Goal: Transaction & Acquisition: Subscribe to service/newsletter

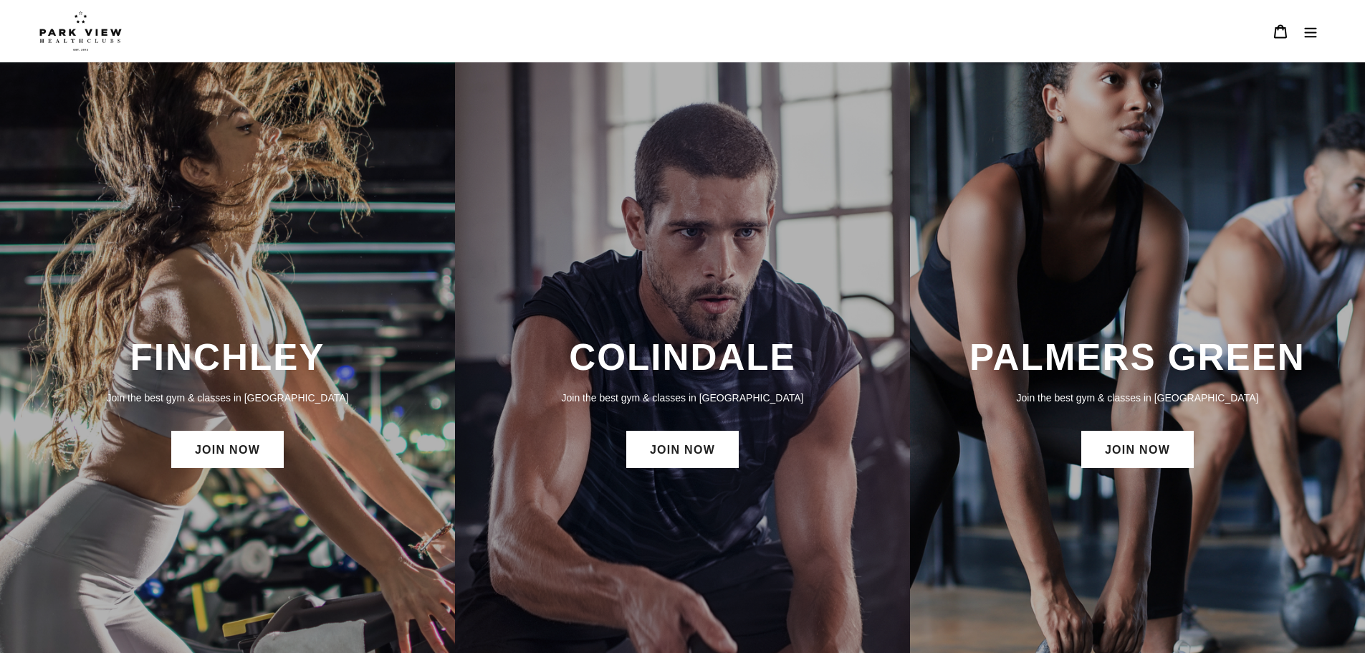
click at [249, 356] on h3 "FINCHLEY" at bounding box center [227, 357] width 426 height 44
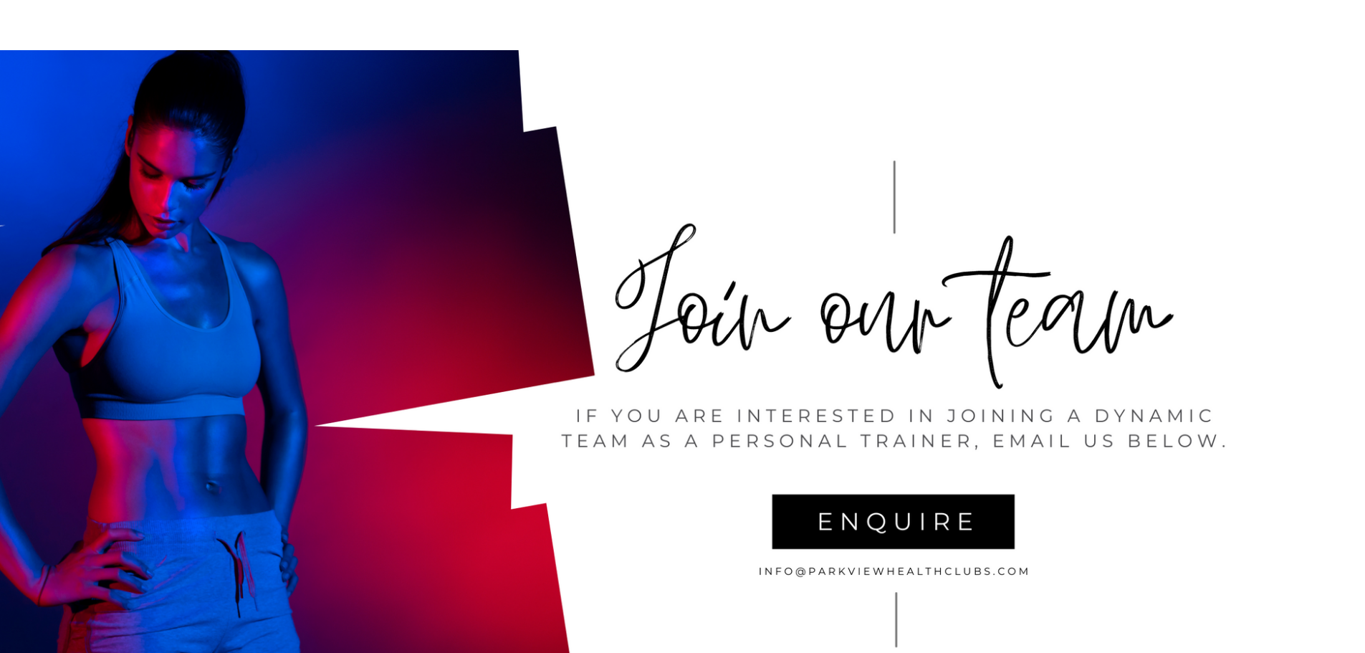
scroll to position [3082, 0]
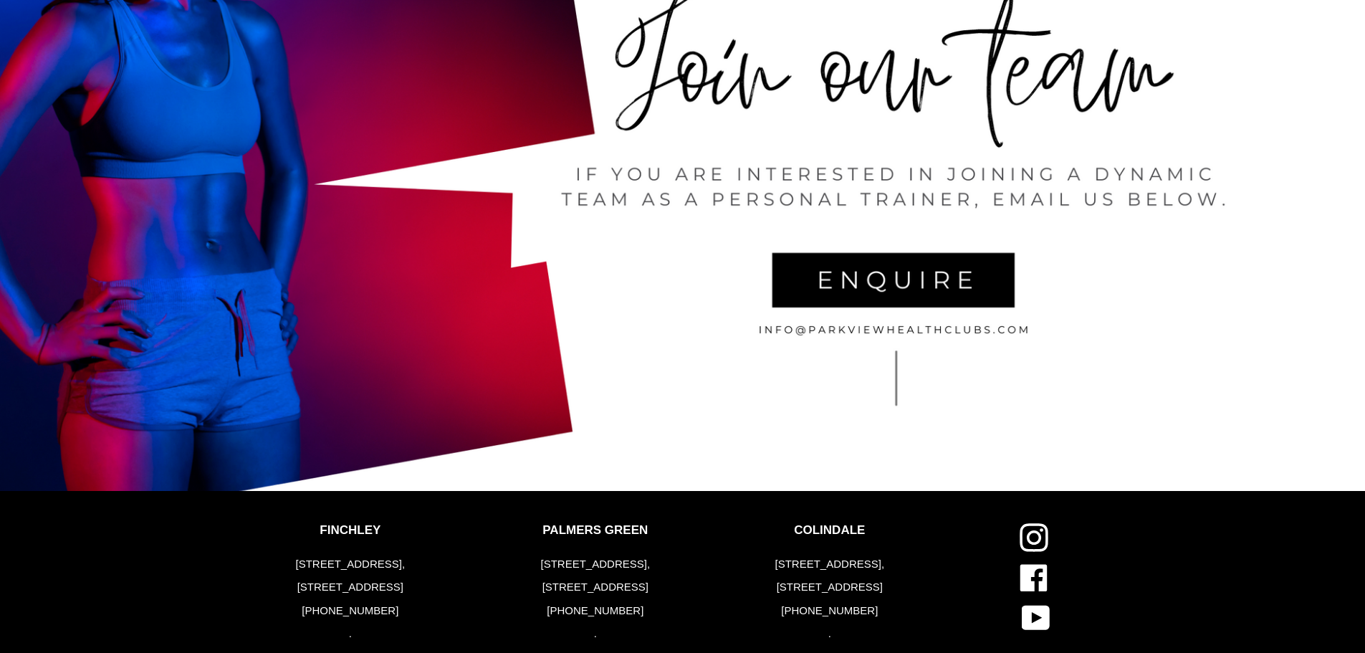
click at [340, 551] on div "FINCHLEY 183-191 Ballards Lane, London, N3 1LP +44 (0) 2083461446 . OPENINGS Mo…" at bounding box center [350, 622] width 117 height 199
click at [338, 533] on p "FINCHLEY" at bounding box center [350, 530] width 117 height 14
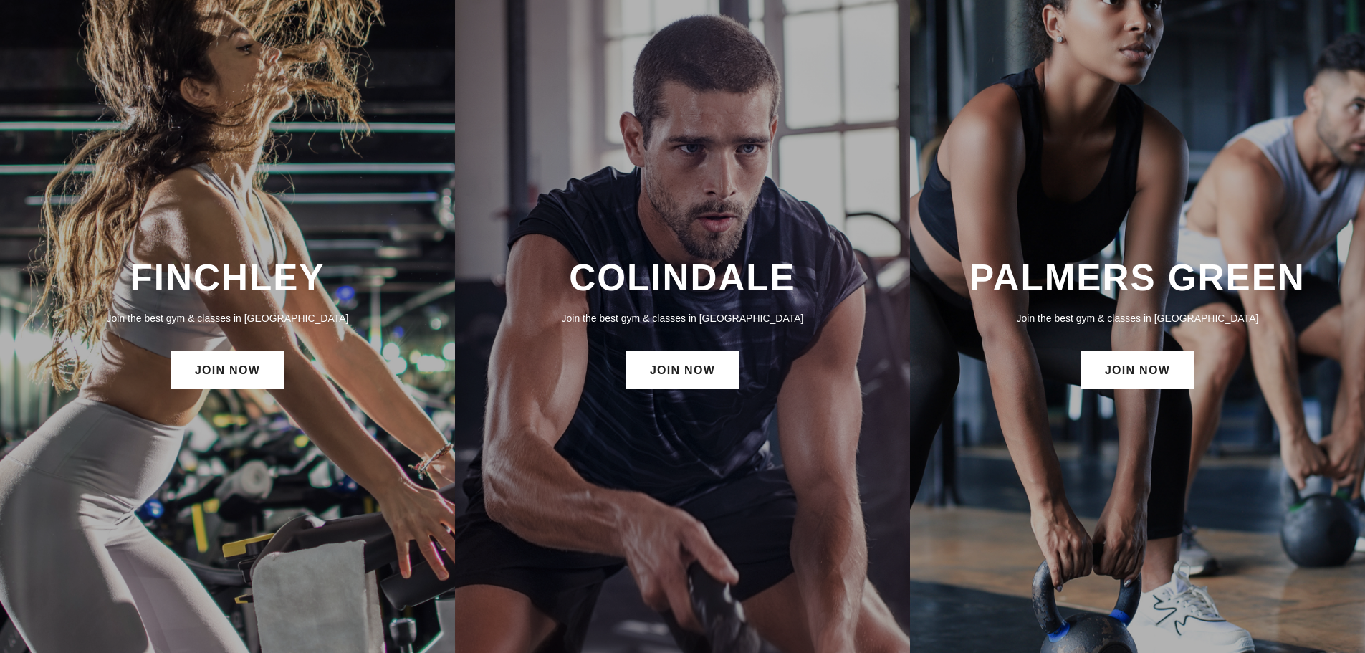
scroll to position [0, 0]
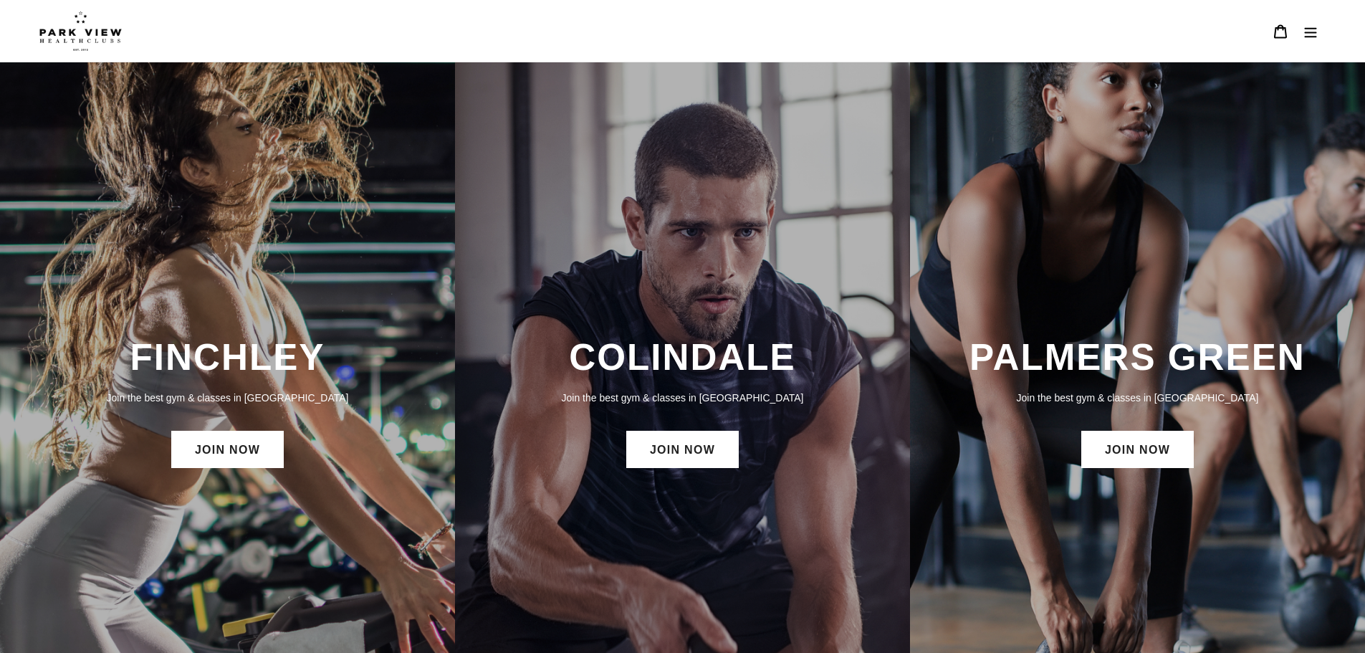
click at [81, 38] on img at bounding box center [80, 31] width 82 height 40
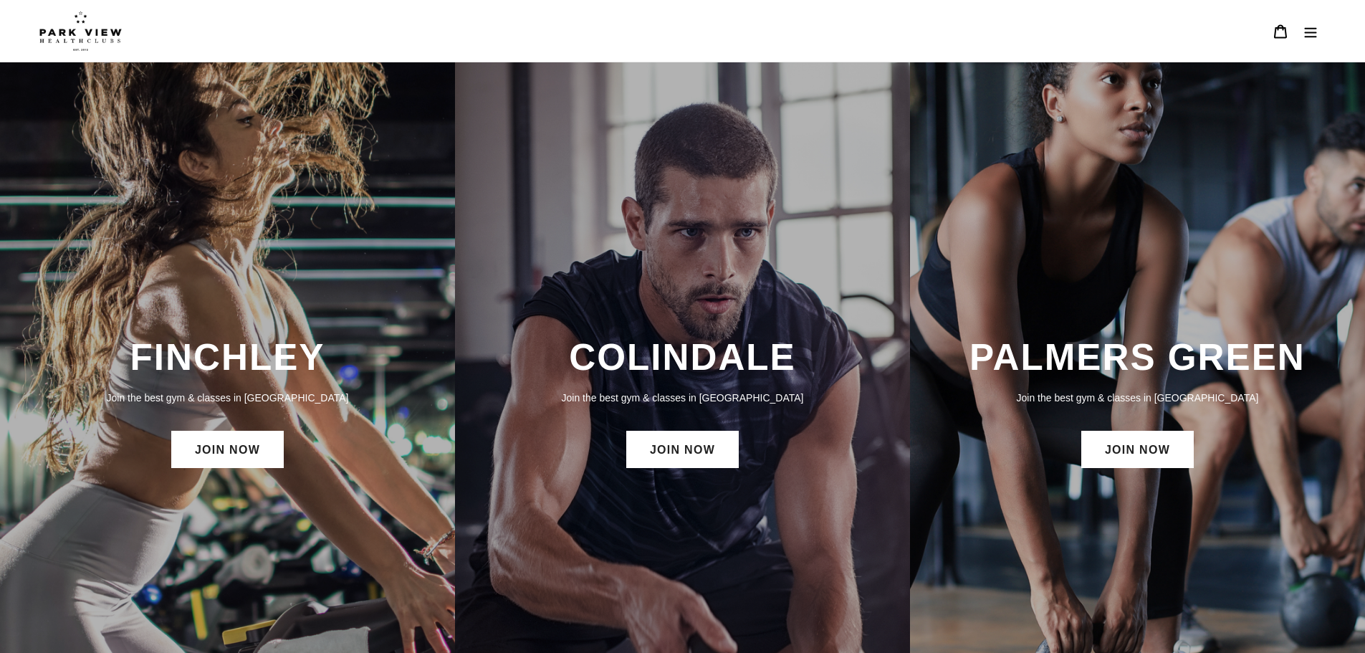
click at [192, 366] on h3 "FINCHLEY" at bounding box center [227, 357] width 426 height 44
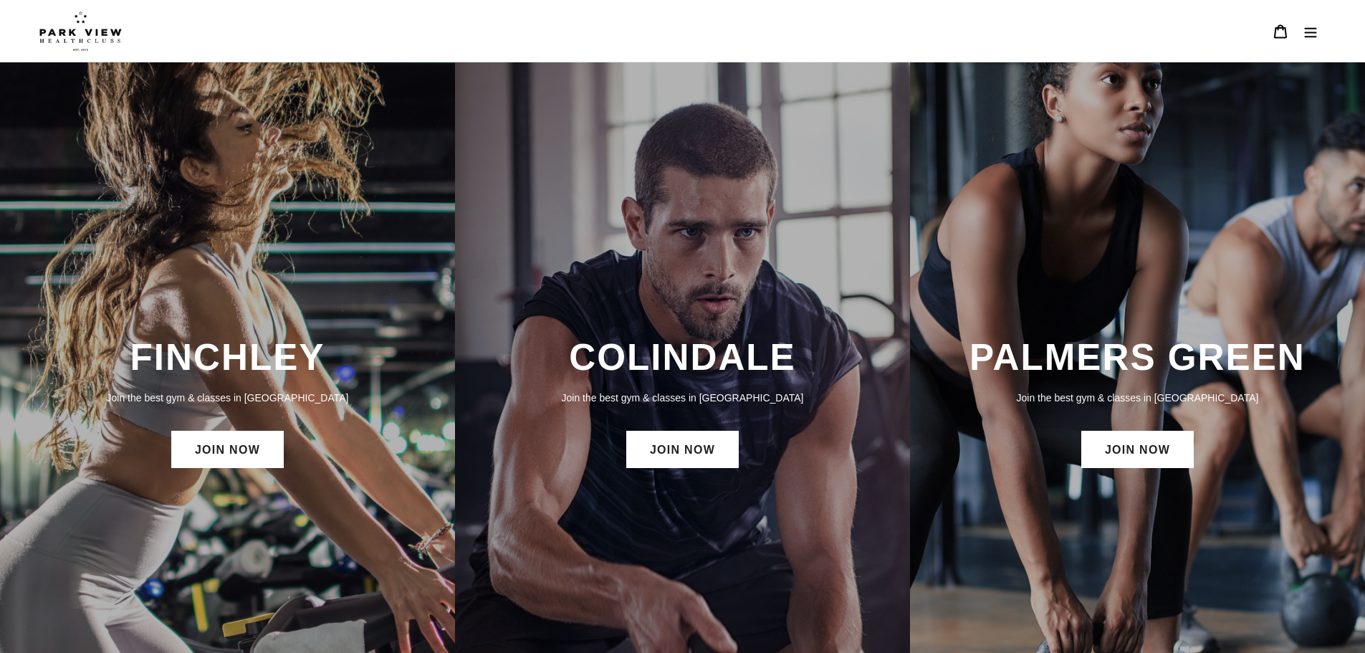
click at [84, 37] on img at bounding box center [80, 31] width 82 height 40
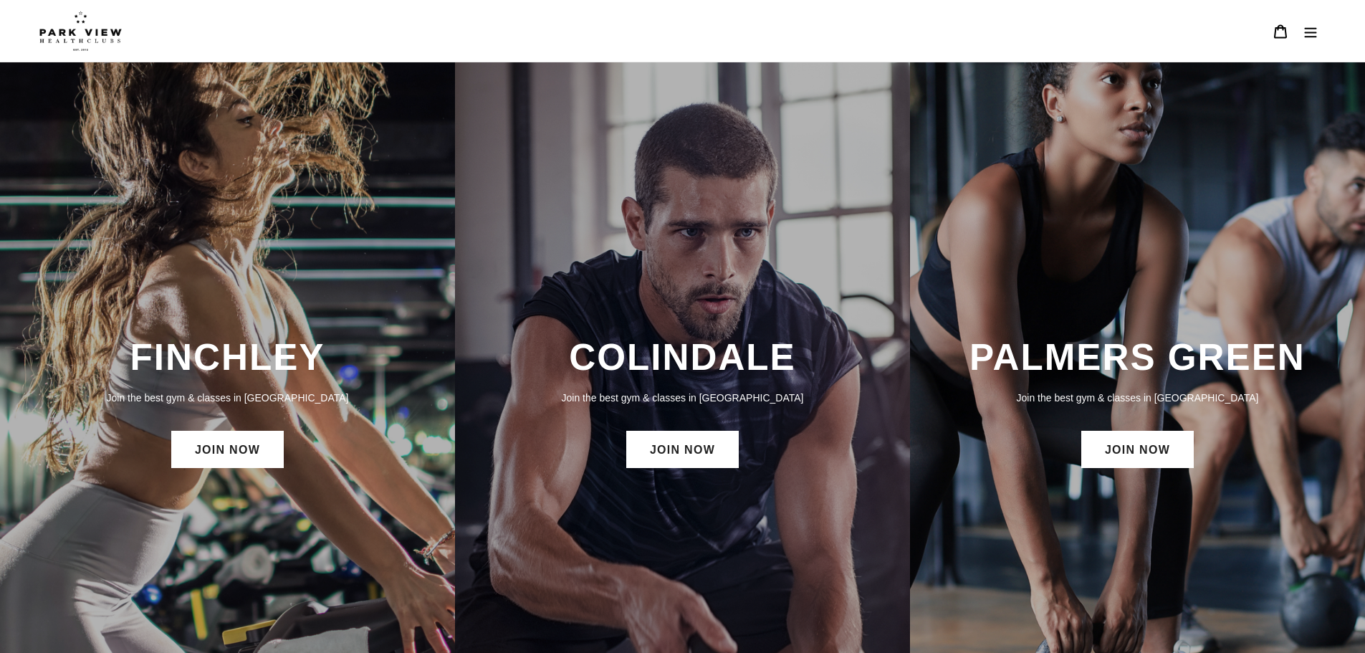
click at [228, 357] on h3 "FINCHLEY" at bounding box center [227, 357] width 426 height 44
click at [212, 451] on link "JOIN NOW" at bounding box center [227, 449] width 113 height 37
